Goal: Obtain resource: Download file/media

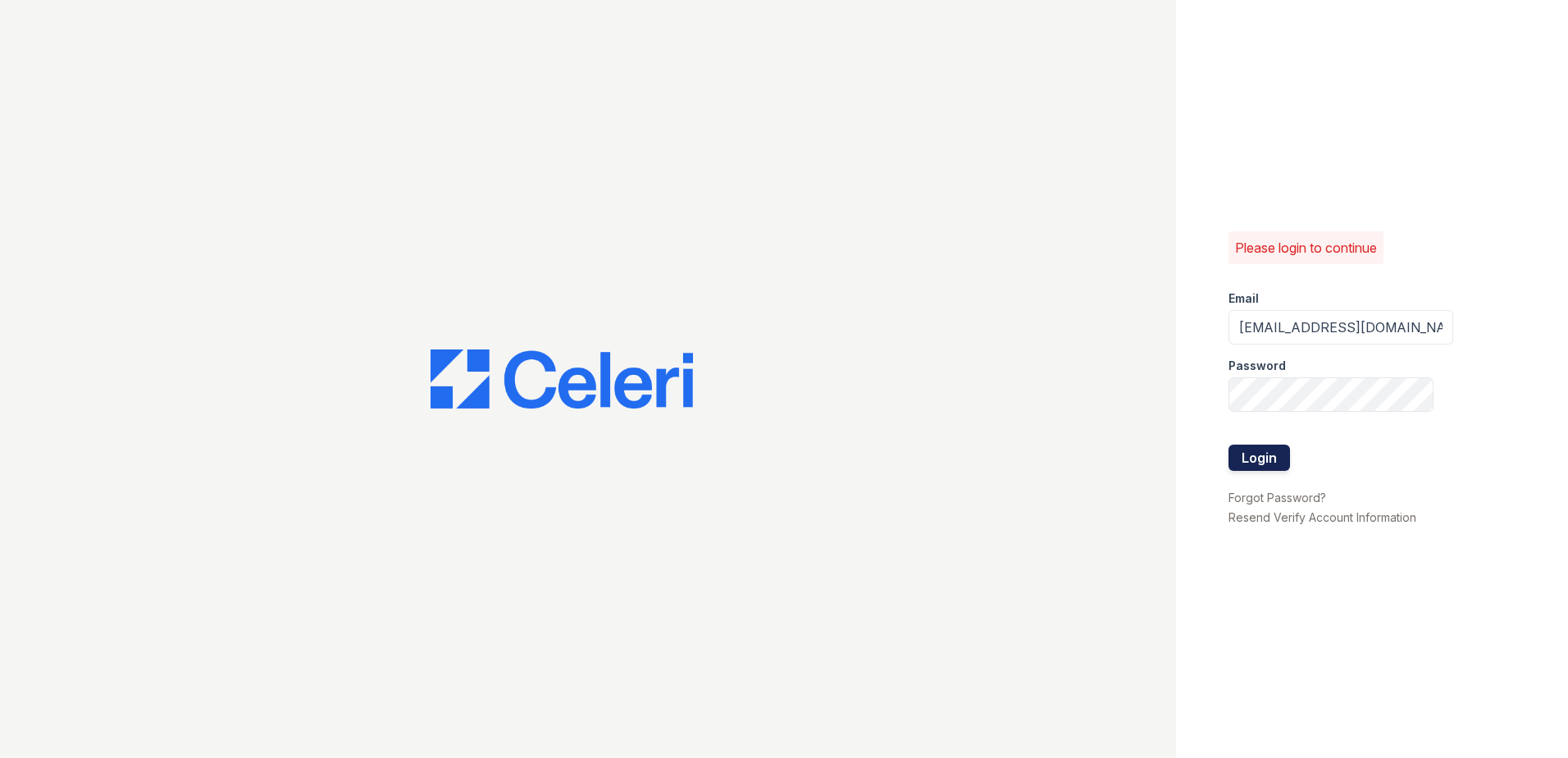
click at [1288, 467] on button "Login" at bounding box center [1259, 457] width 62 height 27
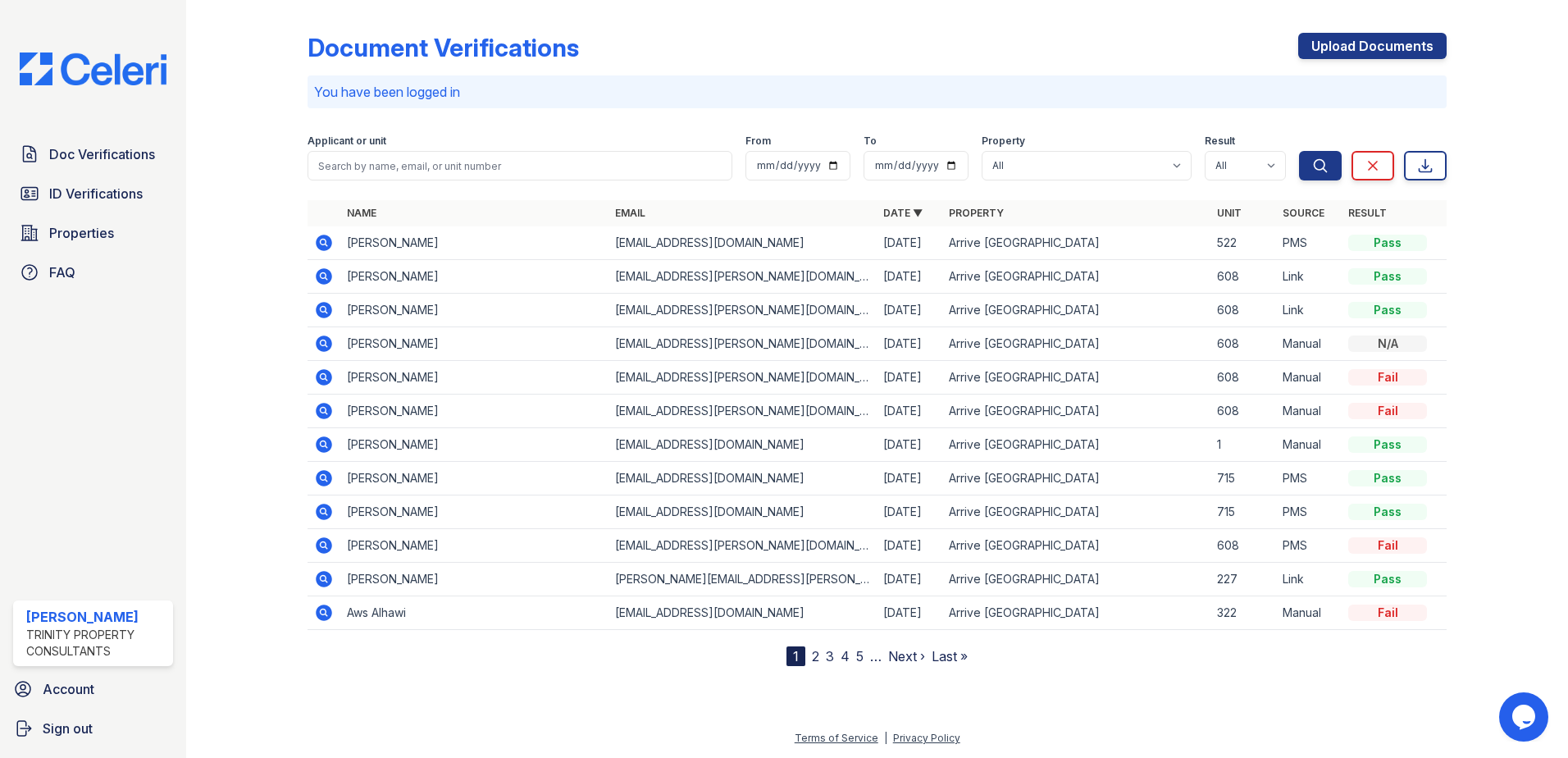
click at [329, 243] on icon at bounding box center [323, 243] width 16 height 16
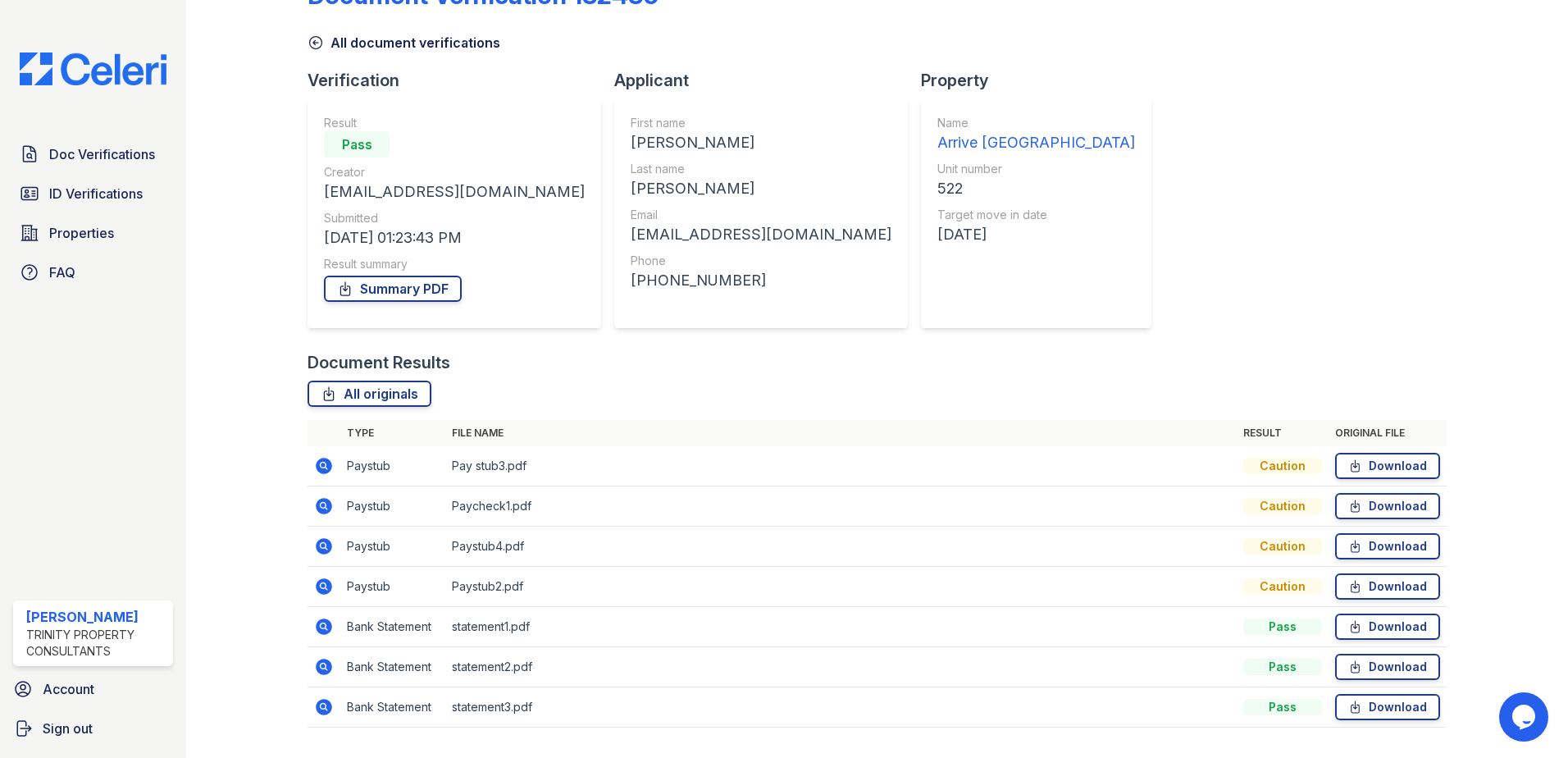
scroll to position [94, 0]
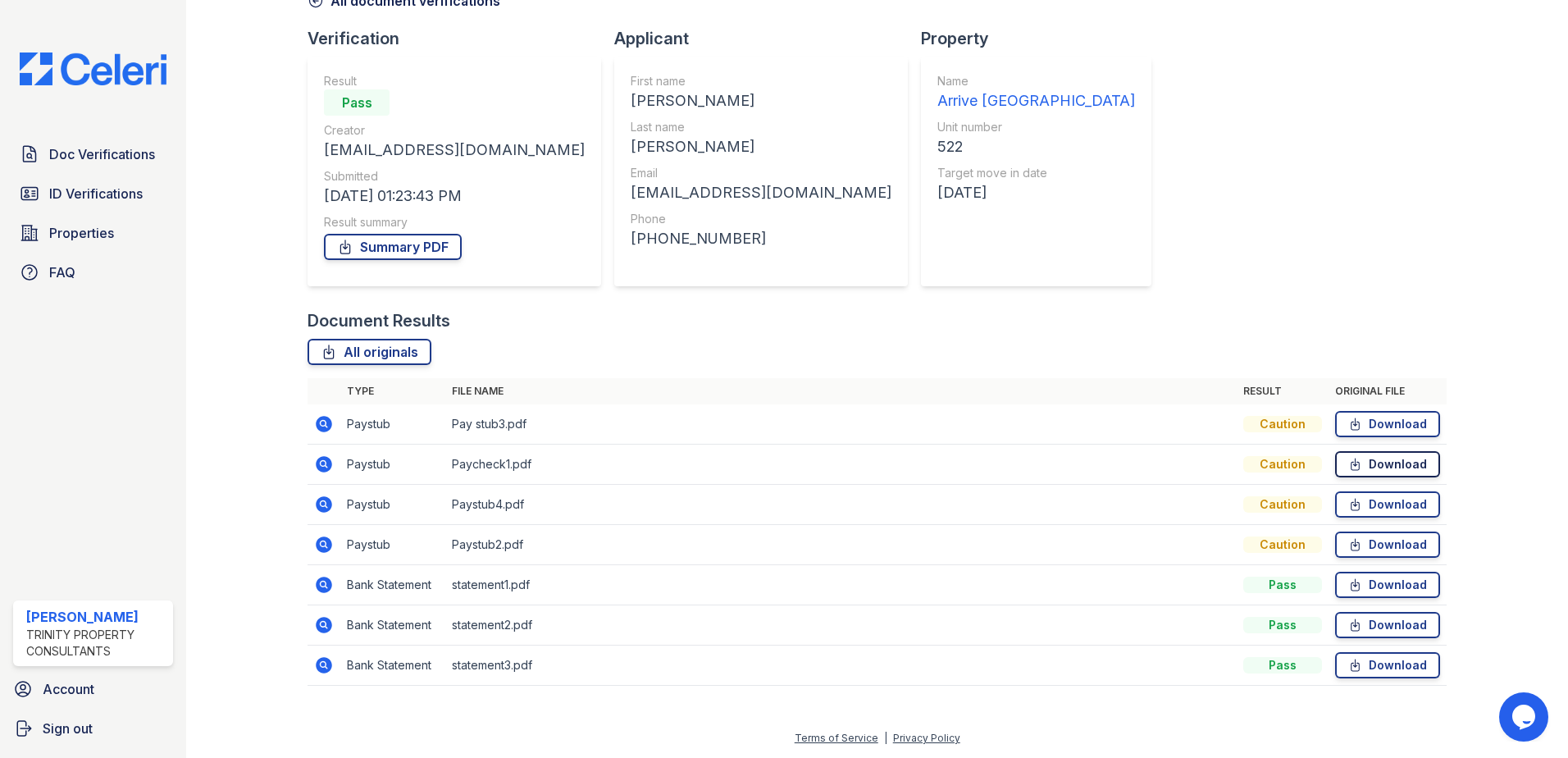
click at [1382, 453] on link "Download" at bounding box center [1387, 464] width 105 height 27
click at [1390, 542] on link "Download" at bounding box center [1387, 544] width 105 height 27
click at [1418, 418] on link "Download" at bounding box center [1387, 424] width 105 height 27
click at [1373, 498] on link "Download" at bounding box center [1387, 504] width 105 height 27
click at [1366, 666] on link "Download" at bounding box center [1387, 665] width 105 height 27
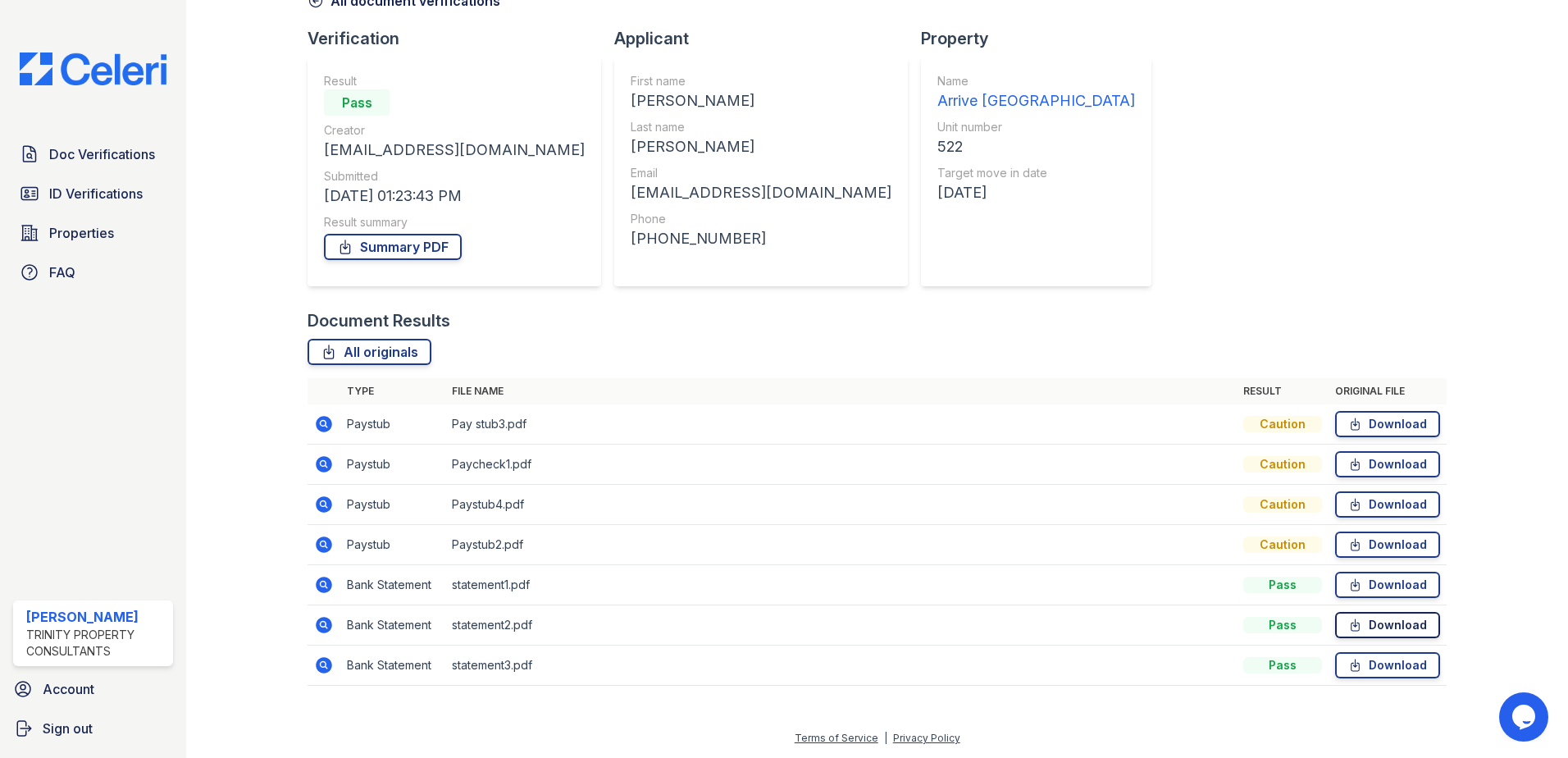
click at [1367, 629] on link "Download" at bounding box center [1387, 625] width 105 height 27
click at [1364, 583] on link "Download" at bounding box center [1387, 585] width 105 height 27
drag, startPoint x: 381, startPoint y: 245, endPoint x: 916, endPoint y: 234, distance: 535.1
click at [381, 246] on link "Summary PDF" at bounding box center [393, 247] width 138 height 27
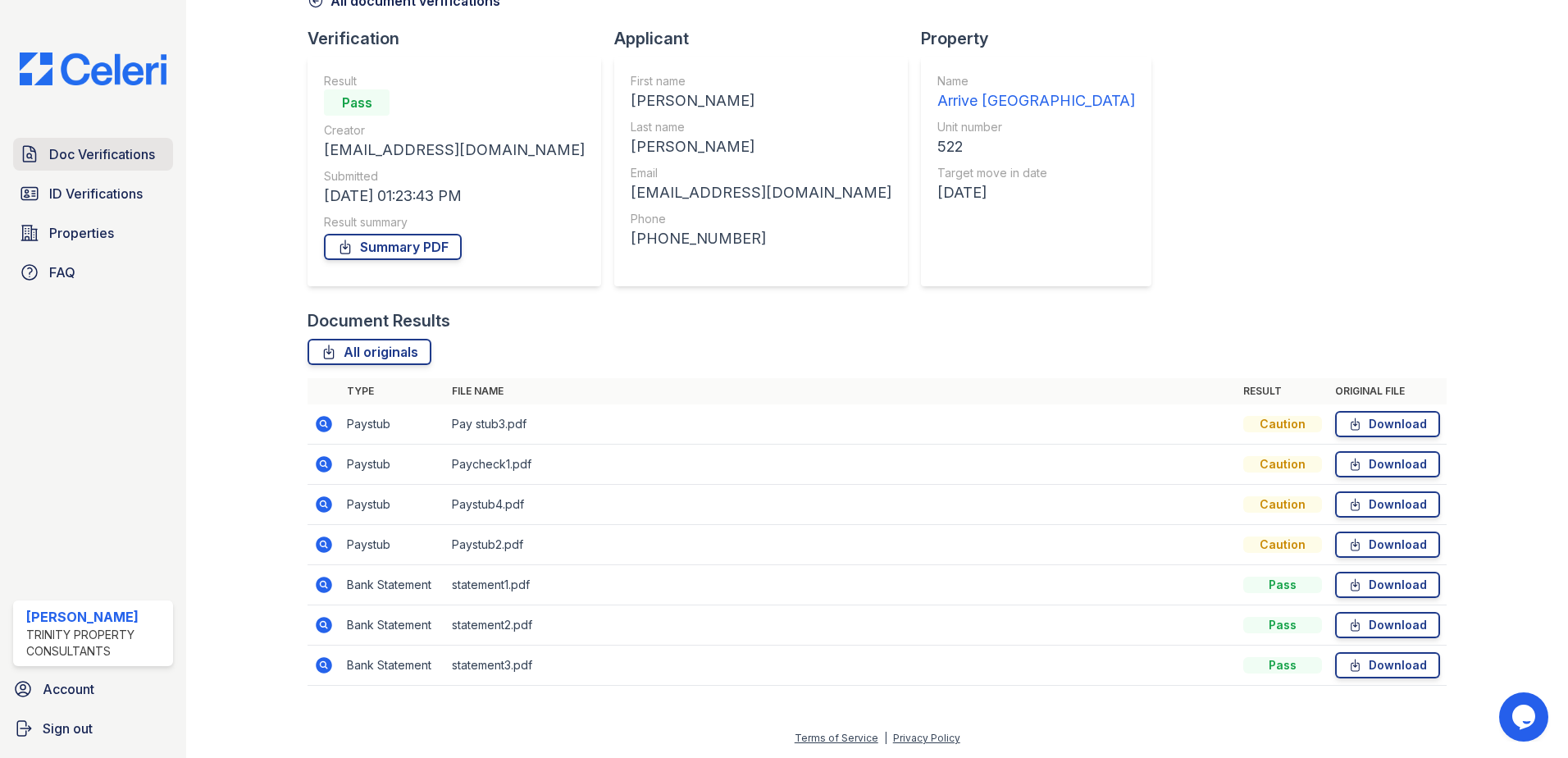
drag, startPoint x: 81, startPoint y: 162, endPoint x: 100, endPoint y: 9, distance: 154.2
click at [81, 162] on span "Doc Verifications" at bounding box center [101, 153] width 105 height 20
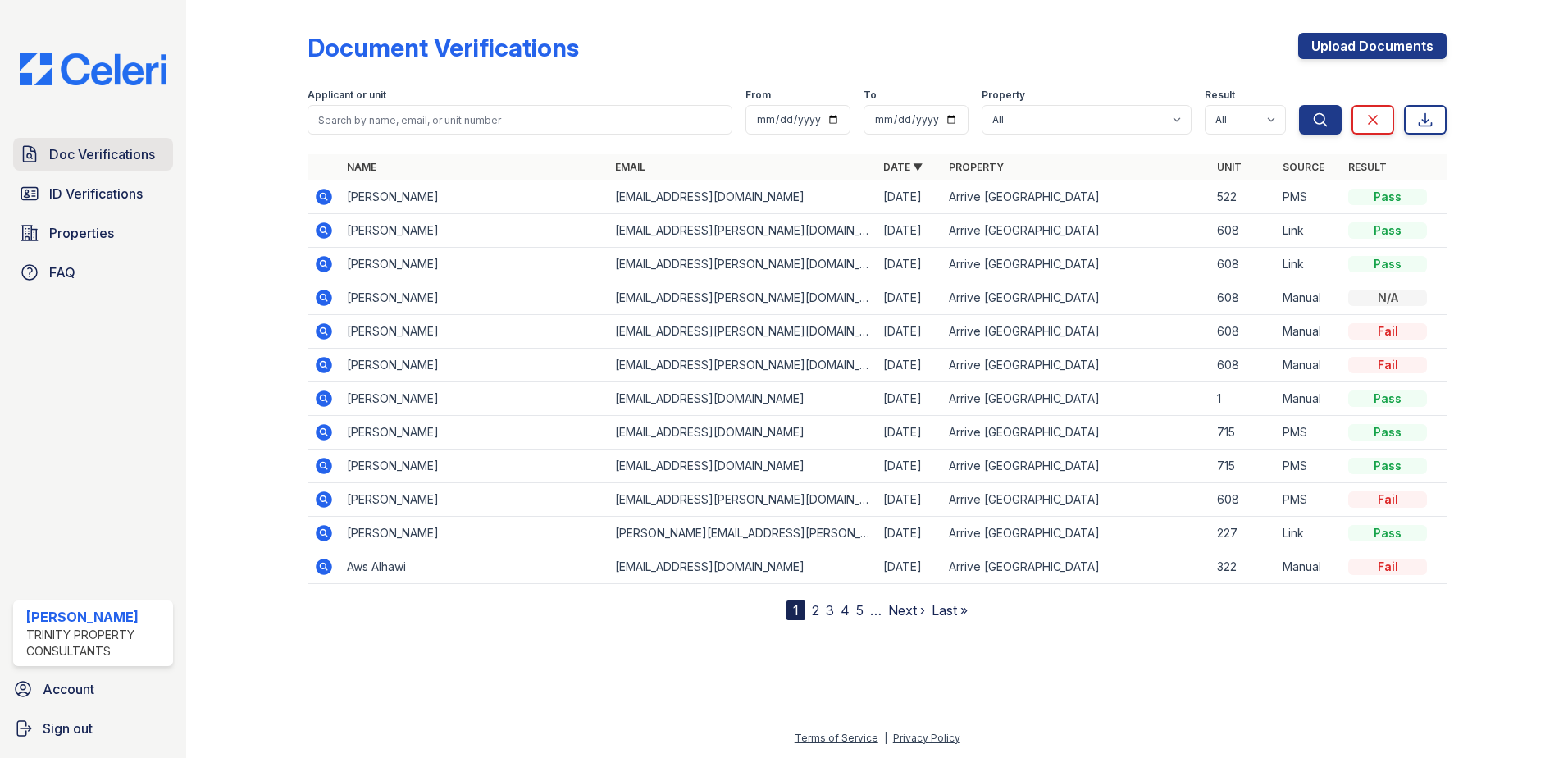
click at [92, 145] on span "Doc Verifications" at bounding box center [101, 153] width 105 height 20
click at [91, 203] on span "ID Verifications" at bounding box center [95, 193] width 93 height 20
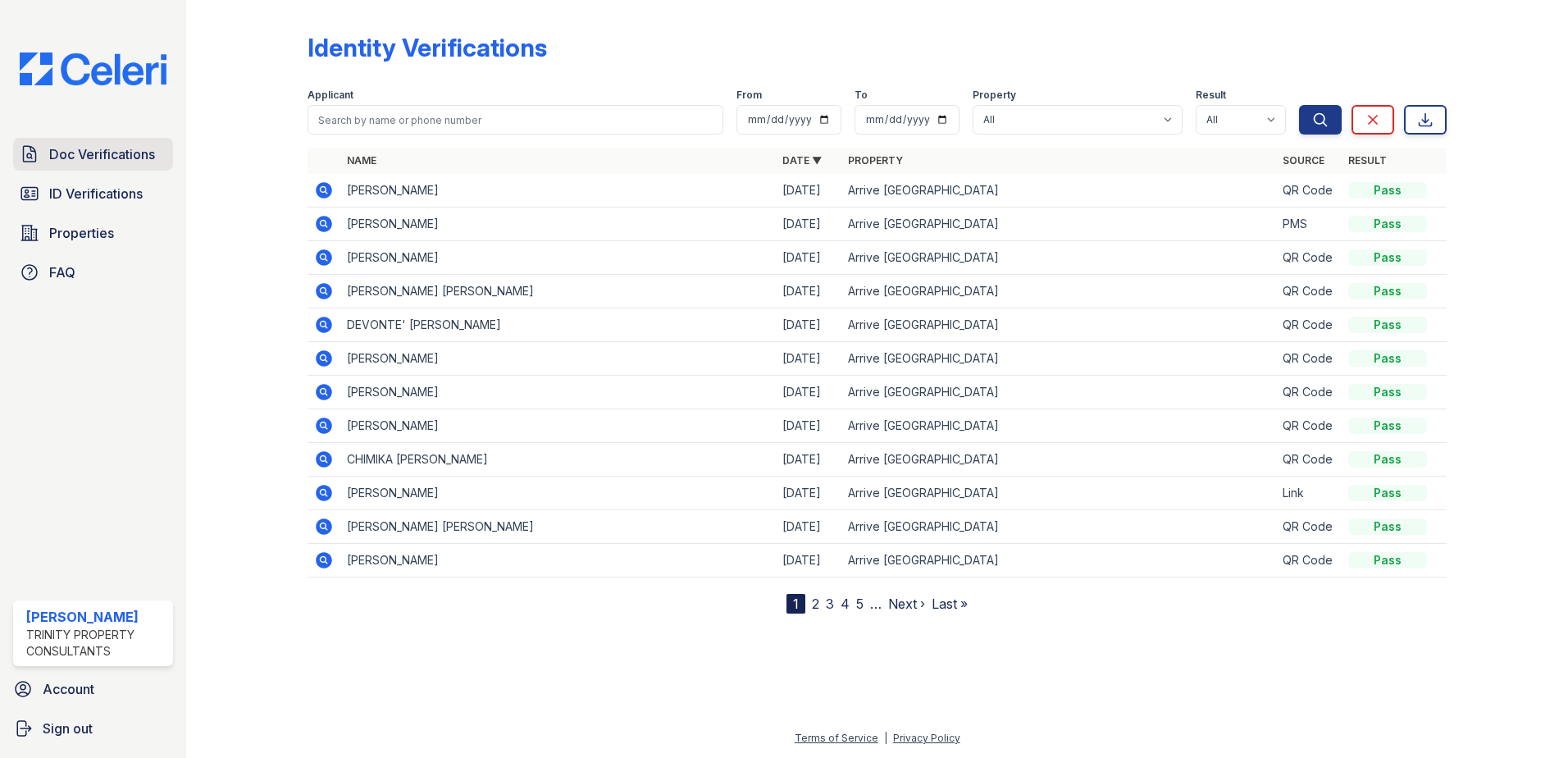
click at [77, 160] on span "Doc Verifications" at bounding box center [101, 153] width 105 height 20
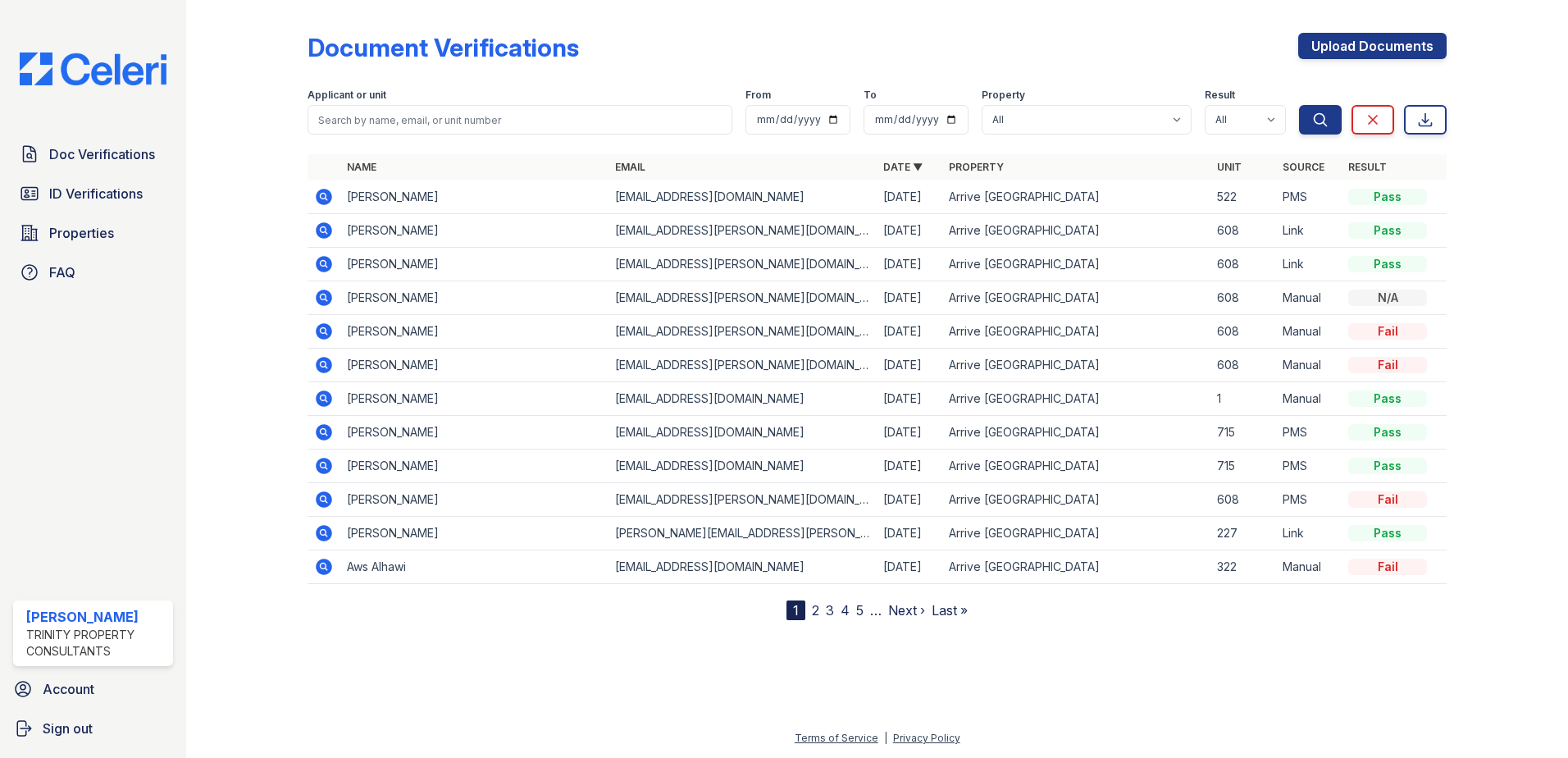
click at [96, 186] on span "ID Verifications" at bounding box center [95, 193] width 93 height 20
